Goal: Task Accomplishment & Management: Complete application form

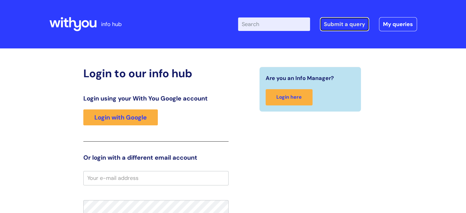
click at [340, 24] on link "Submit a query" at bounding box center [344, 24] width 49 height 14
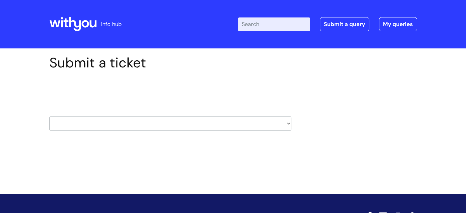
click at [131, 122] on select "HR / People IT and Support Clinical Drug Alerts Finance Accounts Data Support T…" at bounding box center [170, 123] width 242 height 14
select select "it_and_support"
click at [49, 116] on select "HR / People IT and Support Clinical Drug Alerts Finance Accounts Data Support T…" at bounding box center [170, 123] width 242 height 14
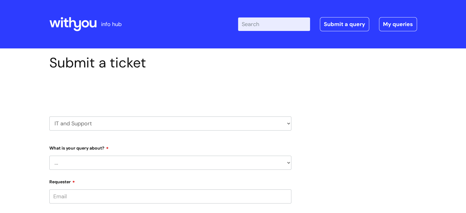
click at [102, 158] on select "... Mobile Phone Reset & MFA Accounts, Starters and Leavers IT Hardware issue I…" at bounding box center [170, 163] width 242 height 14
select select "Printing & Scanning"
click at [49, 156] on select "... Mobile Phone Reset & MFA Accounts, Starters and Leavers IT Hardware issue I…" at bounding box center [170, 163] width 242 height 14
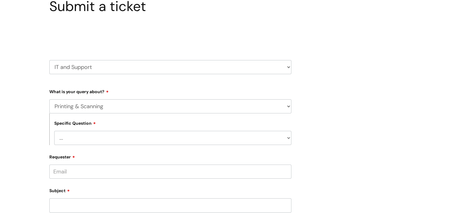
scroll to position [61, 0]
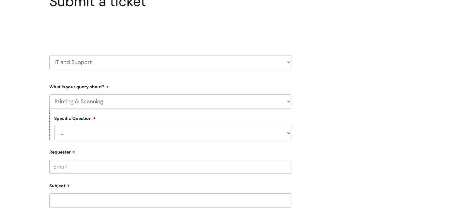
click at [103, 137] on select "... I need help finding or adding a printer I need help to scan a document I ne…" at bounding box center [172, 133] width 237 height 14
select select "I need help with a printer in a WithYou office"
click at [54, 126] on select "... I need help finding or adding a printer I need help to scan a document I ne…" at bounding box center [172, 133] width 237 height 14
click at [103, 160] on select "... I need help with a printer that is not working" at bounding box center [172, 165] width 237 height 14
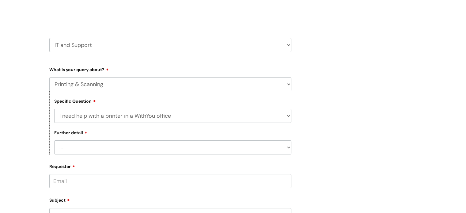
scroll to position [92, 0]
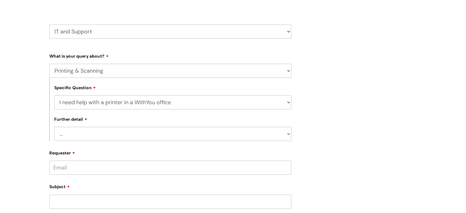
click at [108, 131] on select "... I need help with a printer that is not working" at bounding box center [172, 134] width 237 height 14
select select "I need help with a printer that is not working"
click at [54, 127] on select "... I need help with a printer that is not working" at bounding box center [172, 134] width 237 height 14
click at [113, 173] on input "Requester" at bounding box center [170, 168] width 242 height 14
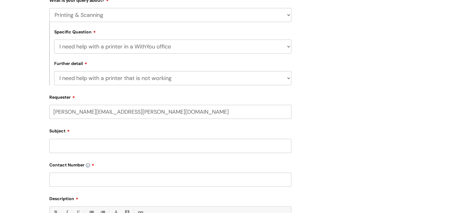
scroll to position [153, 0]
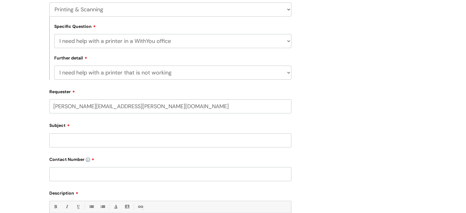
type input "[PERSON_NAME][EMAIL_ADDRESS][PERSON_NAME][DOMAIN_NAME]"
click at [117, 137] on div "Subject" at bounding box center [170, 134] width 242 height 27
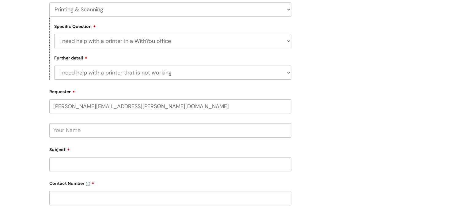
click at [102, 134] on input "text" at bounding box center [170, 130] width 242 height 14
type input "[PERSON_NAME]"
click at [91, 167] on input "Subject" at bounding box center [170, 164] width 242 height 14
type input "P"
click at [70, 164] on input "HP Lazerjet Pro MFPM426FDN" at bounding box center [170, 164] width 242 height 14
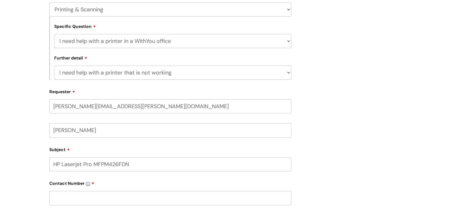
click at [158, 163] on input "HP Laserjet Pro MFPM426FDN" at bounding box center [170, 164] width 242 height 14
type input "HP Laserjet Pro MFPM426FDN not printing"
drag, startPoint x: 68, startPoint y: 209, endPoint x: 71, endPoint y: 204, distance: 6.0
click at [69, 208] on form "Type Of Request ... Accounts (Finance) Alerts! (For clinical team) Data Protect…" at bounding box center [170, 160] width 242 height 341
click at [71, 204] on input "text" at bounding box center [170, 198] width 242 height 14
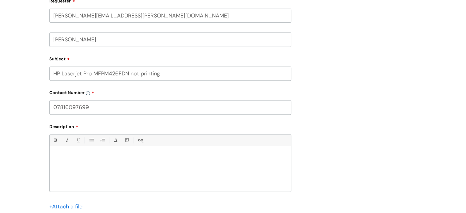
scroll to position [245, 0]
type input "07816097699"
click at [64, 155] on p at bounding box center [170, 156] width 232 height 6
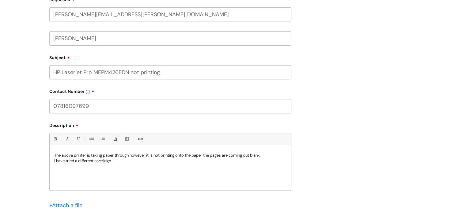
click at [53, 161] on div "The above printer is taking paper through however it is not printing onto the p…" at bounding box center [171, 169] width 242 height 42
click at [129, 163] on p "A new cartridge was put in last Wednesdy, however, I have tried a different car…" at bounding box center [170, 161] width 232 height 6
click at [215, 162] on p "A new cartridge was put in [DATE], however, I have tried a different cartridge" at bounding box center [170, 161] width 232 height 6
click at [189, 162] on p "A new cartridge was put in [DATE], however, I have tried a different cartridge" at bounding box center [170, 161] width 232 height 6
drag, startPoint x: 192, startPoint y: 162, endPoint x: 176, endPoint y: 158, distance: 16.7
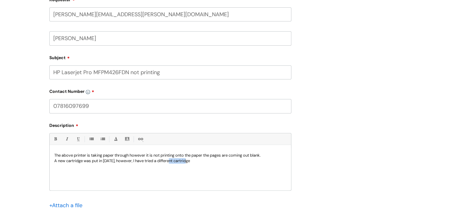
click at [176, 162] on p "A new cartridge was put in [DATE], however, I have tried a different cartridge" at bounding box center [170, 161] width 232 height 6
click at [221, 161] on p "A new cartridge was put in [DATE], however, I have tried another new cartridge" at bounding box center [170, 161] width 232 height 6
drag, startPoint x: 172, startPoint y: 160, endPoint x: 158, endPoint y: 166, distance: 15.9
click at [155, 162] on p "A new cartridge was put in [DATE], however, I have tried another new cartridge …" at bounding box center [170, 163] width 232 height 11
click at [158, 168] on p "A new cartridge was put in [DATE], however, I have tried another new cartridge …" at bounding box center [170, 163] width 232 height 11
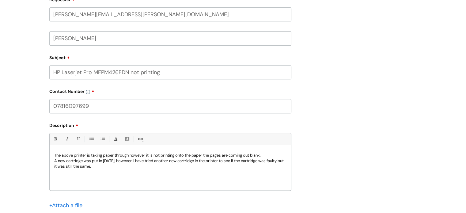
click at [174, 163] on p "A new cartridge was put in [DATE], however, I have tried another new cartridge …" at bounding box center [170, 163] width 232 height 11
click at [151, 169] on p "A new cartridge was put in [DATE], however, I have tried putting another new ca…" at bounding box center [170, 163] width 232 height 11
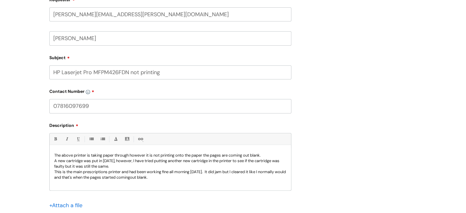
click at [144, 177] on p "This is the main prescriptions printer and had been working fine all morning [D…" at bounding box center [170, 174] width 232 height 11
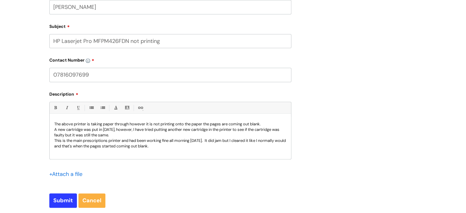
scroll to position [368, 0]
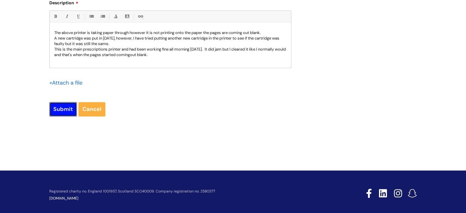
click at [67, 110] on input "Submit" at bounding box center [63, 109] width 28 height 14
type input "Please Wait..."
